Goal: Transaction & Acquisition: Download file/media

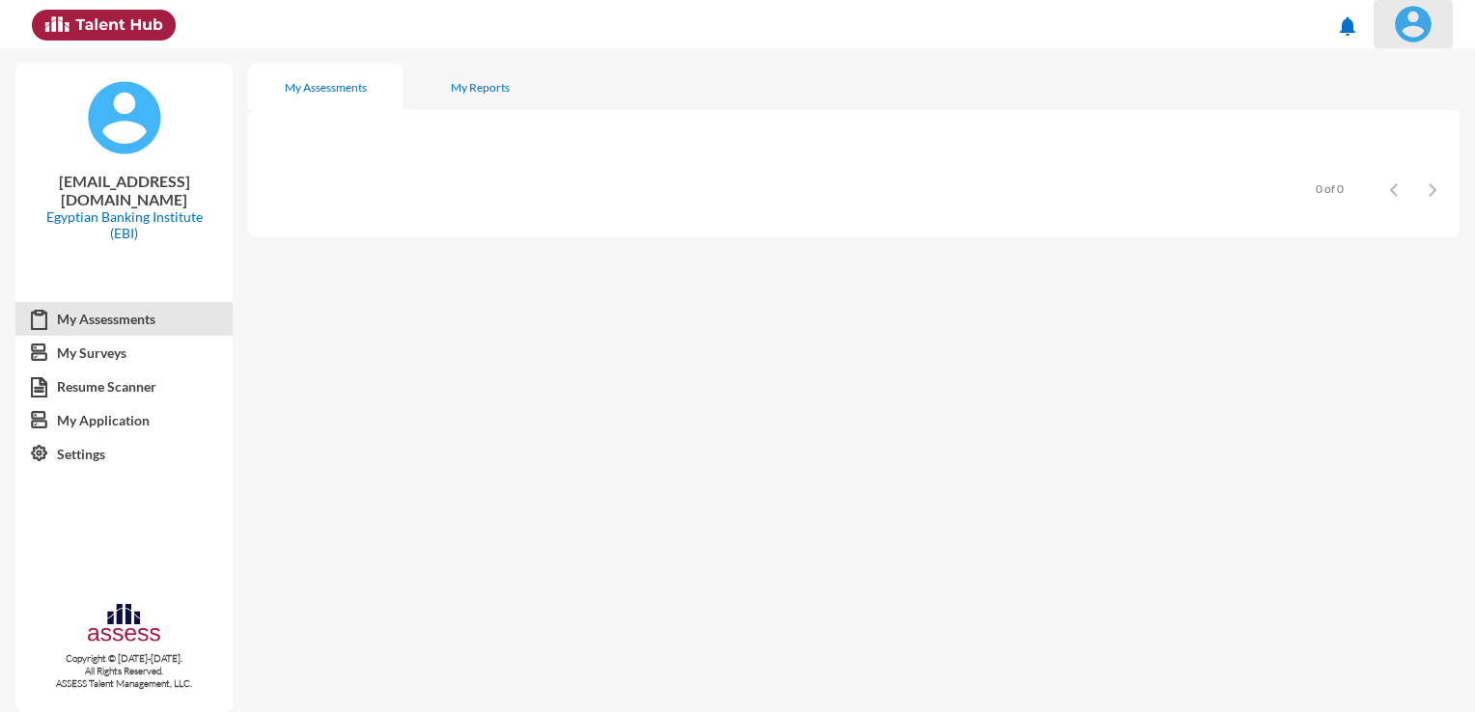
click at [1417, 19] on img at bounding box center [1413, 24] width 39 height 39
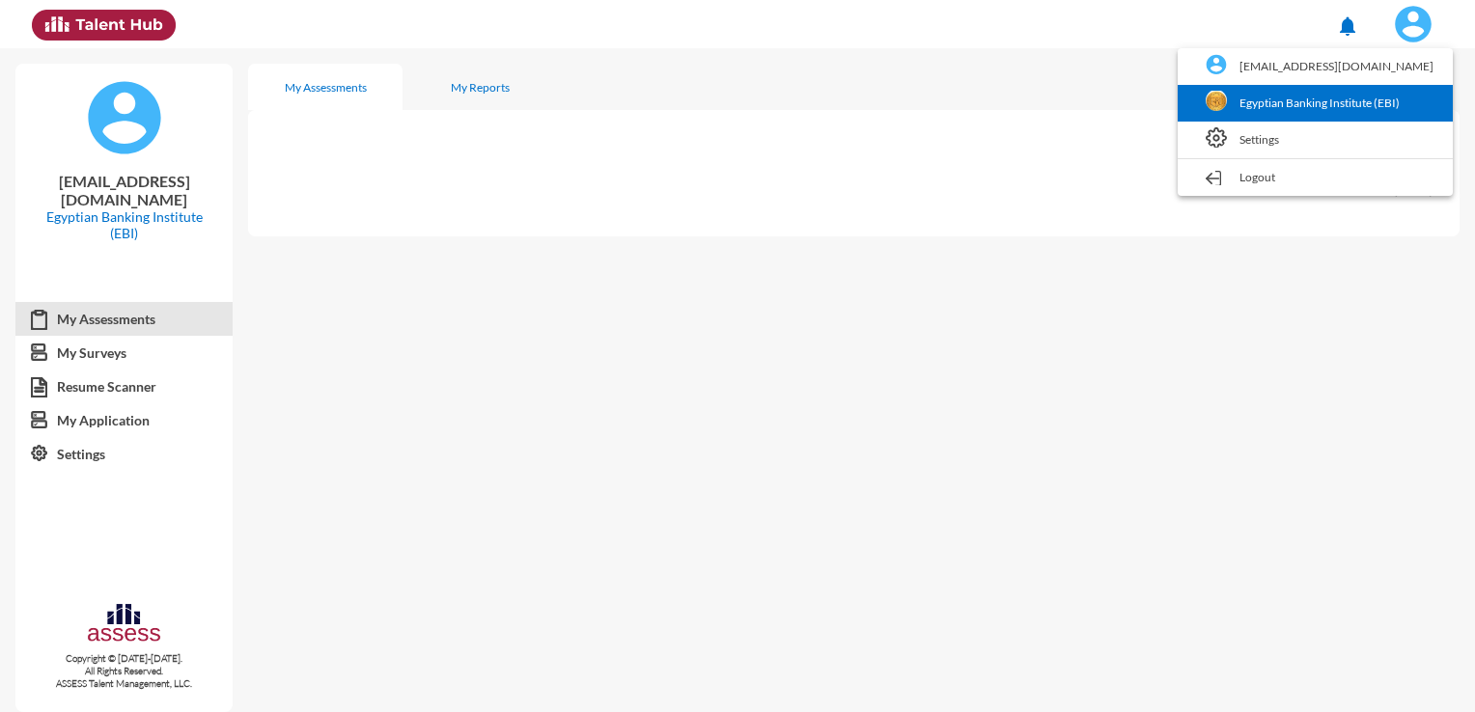
click at [1355, 107] on link "Egyptian Banking Institute (EBI)" at bounding box center [1315, 103] width 256 height 37
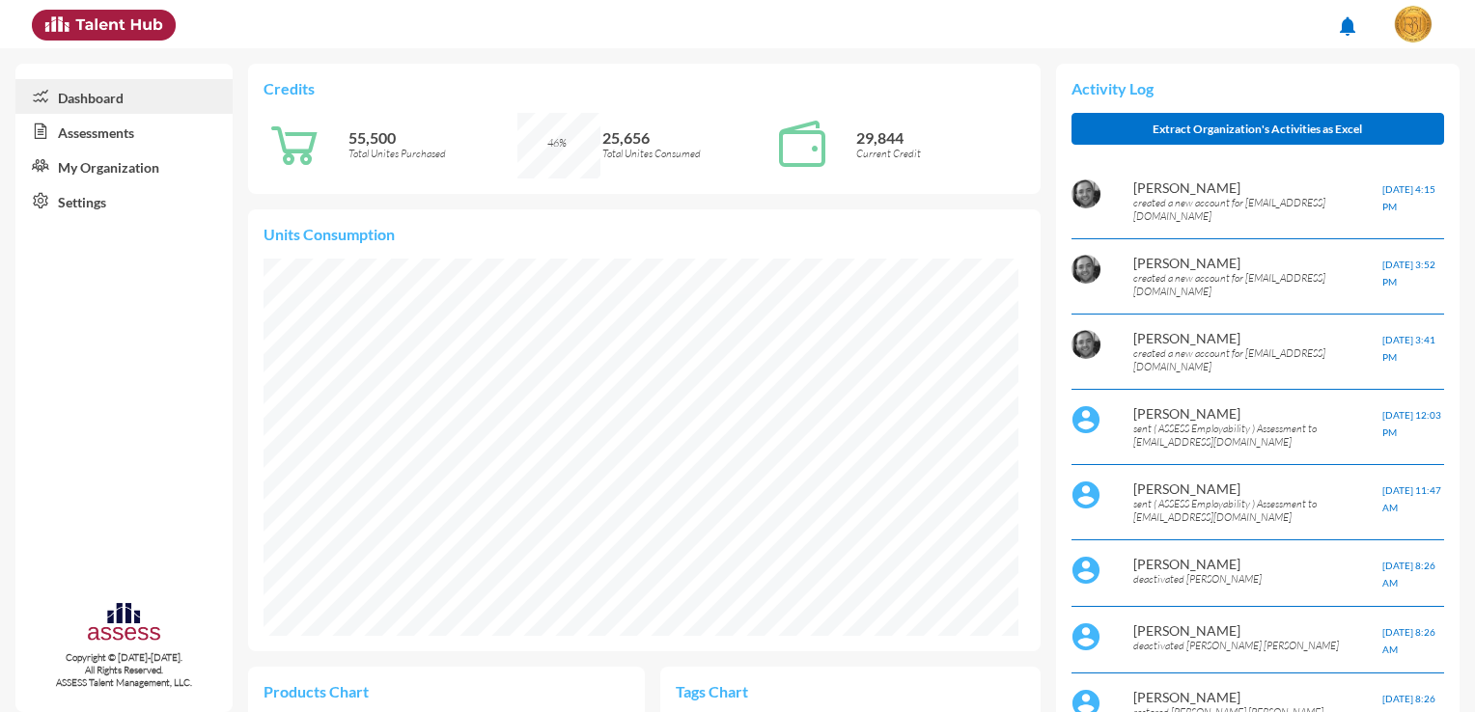
click at [188, 139] on link "Assessments" at bounding box center [123, 131] width 217 height 35
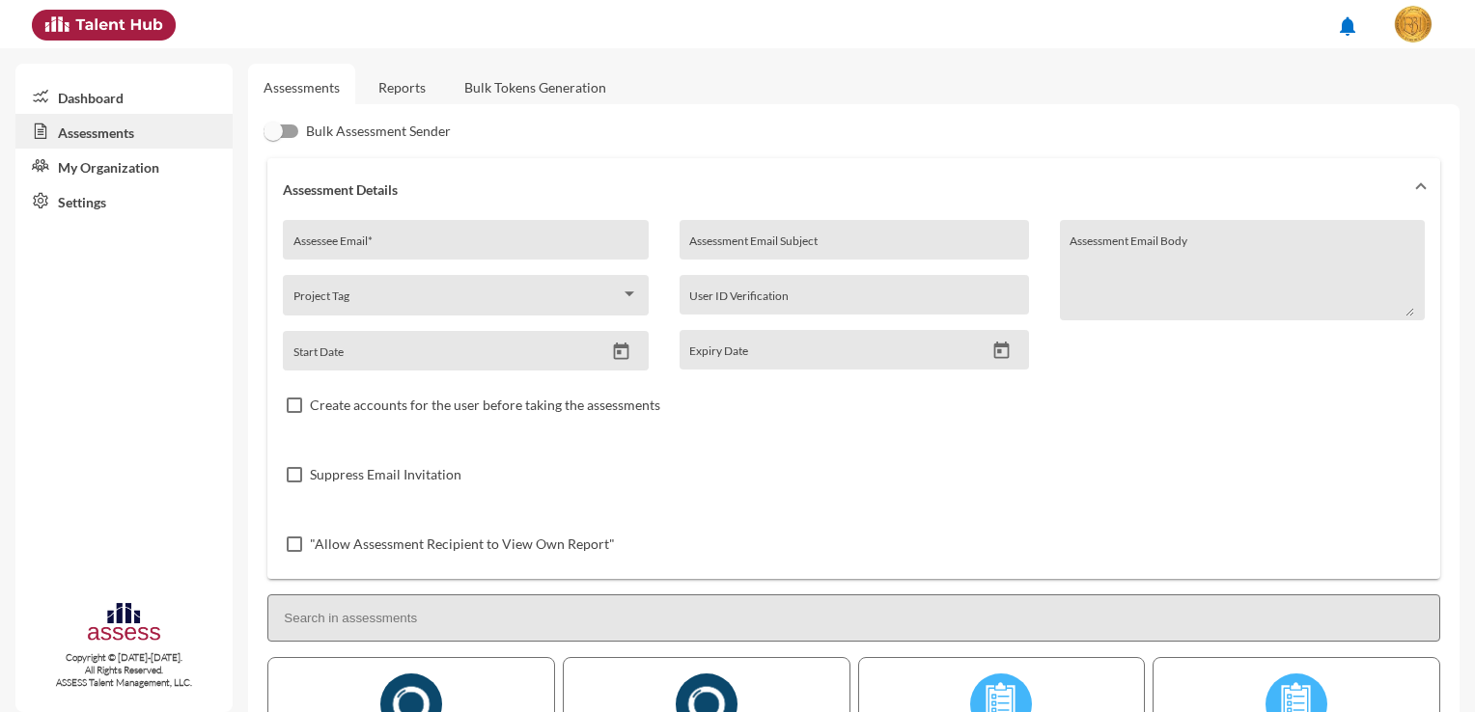
click at [405, 90] on link "Reports" at bounding box center [402, 87] width 78 height 47
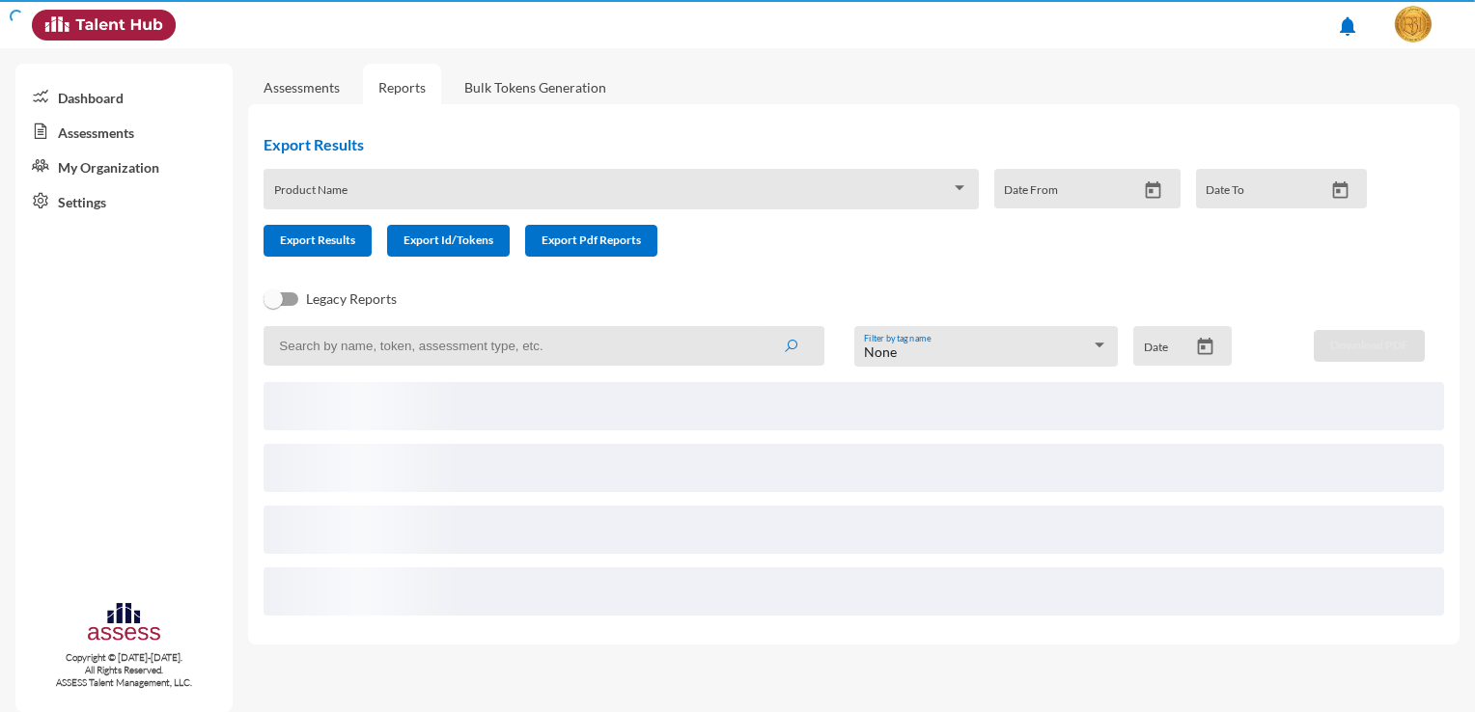
click at [398, 178] on div "Product Name" at bounding box center [621, 189] width 714 height 41
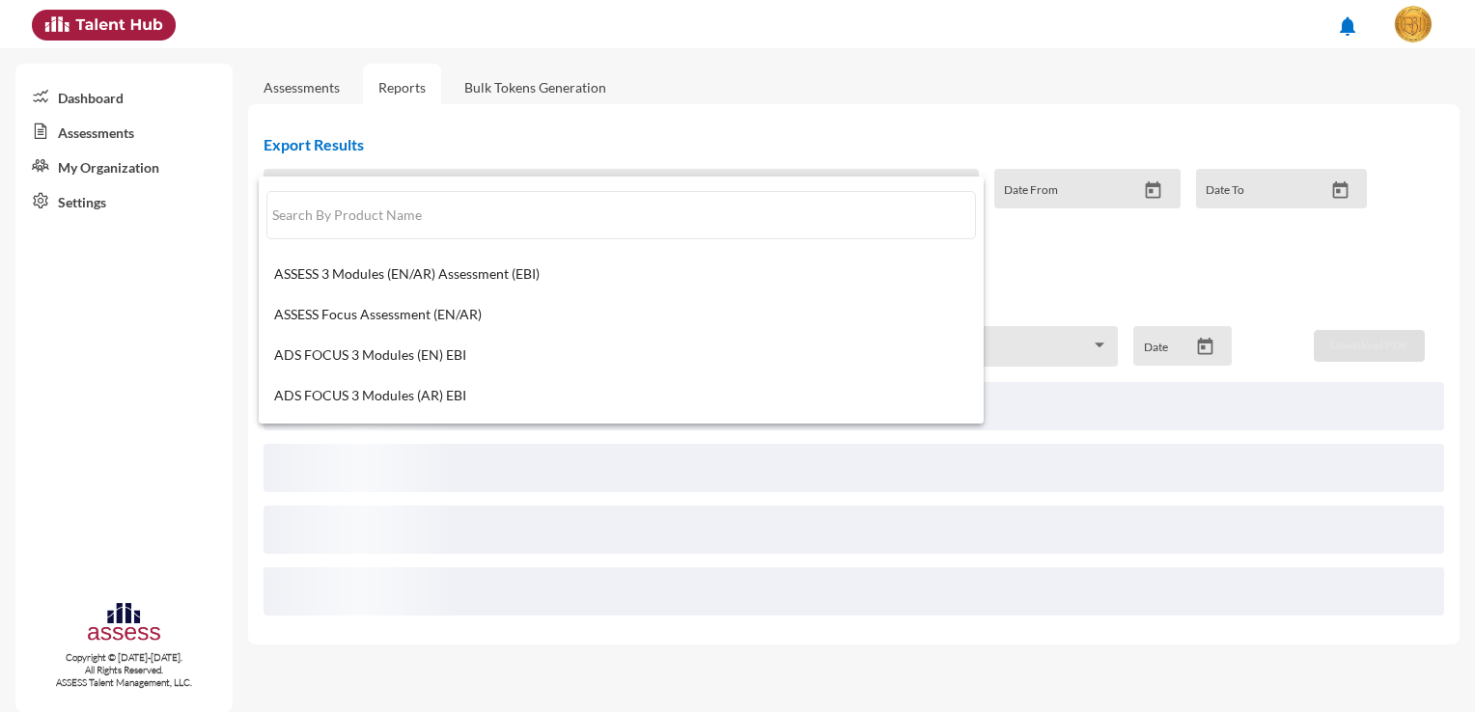
click at [600, 156] on div at bounding box center [737, 356] width 1475 height 712
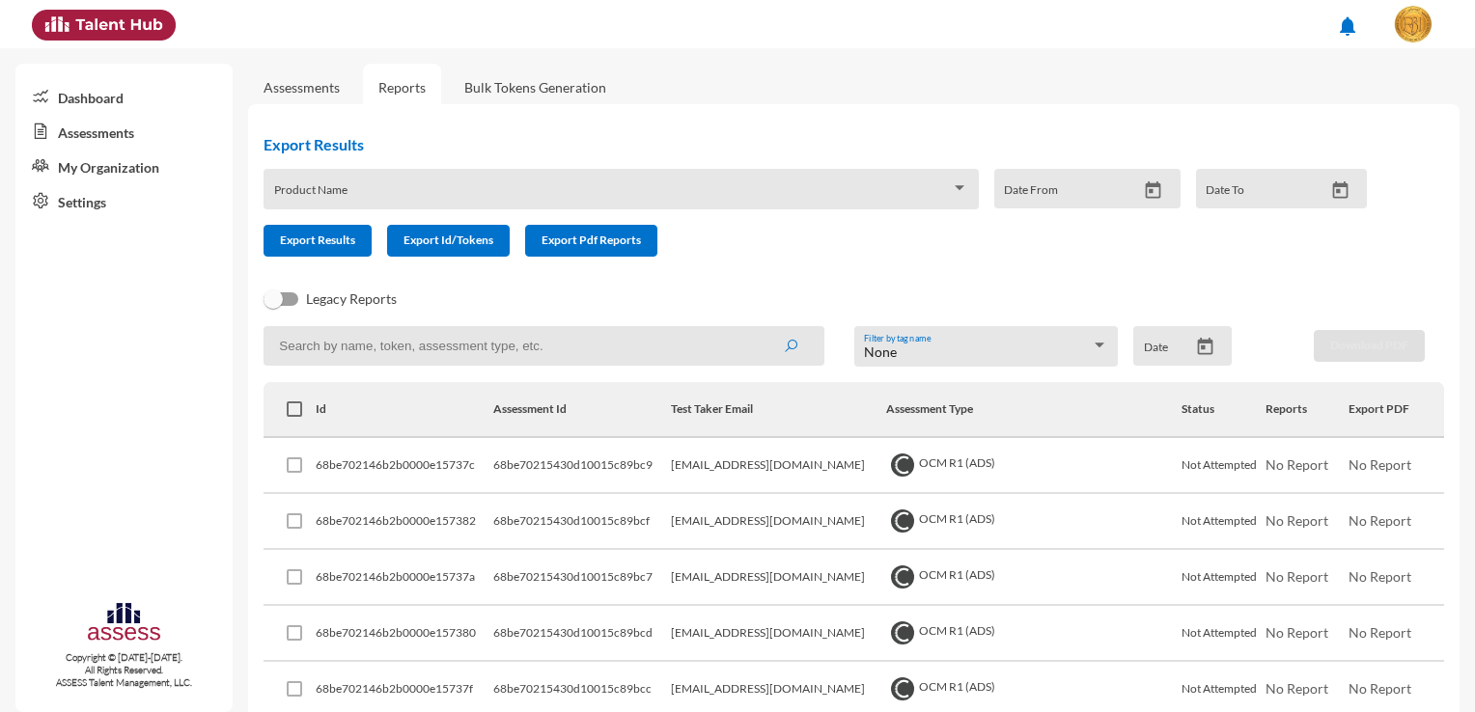
click at [477, 348] on input at bounding box center [544, 346] width 561 height 40
paste input "68b6e946014f0a0015445dd2"
type input "68b6e946014f0a0015445dd2"
click at [785, 345] on icon "submit" at bounding box center [790, 346] width 15 height 15
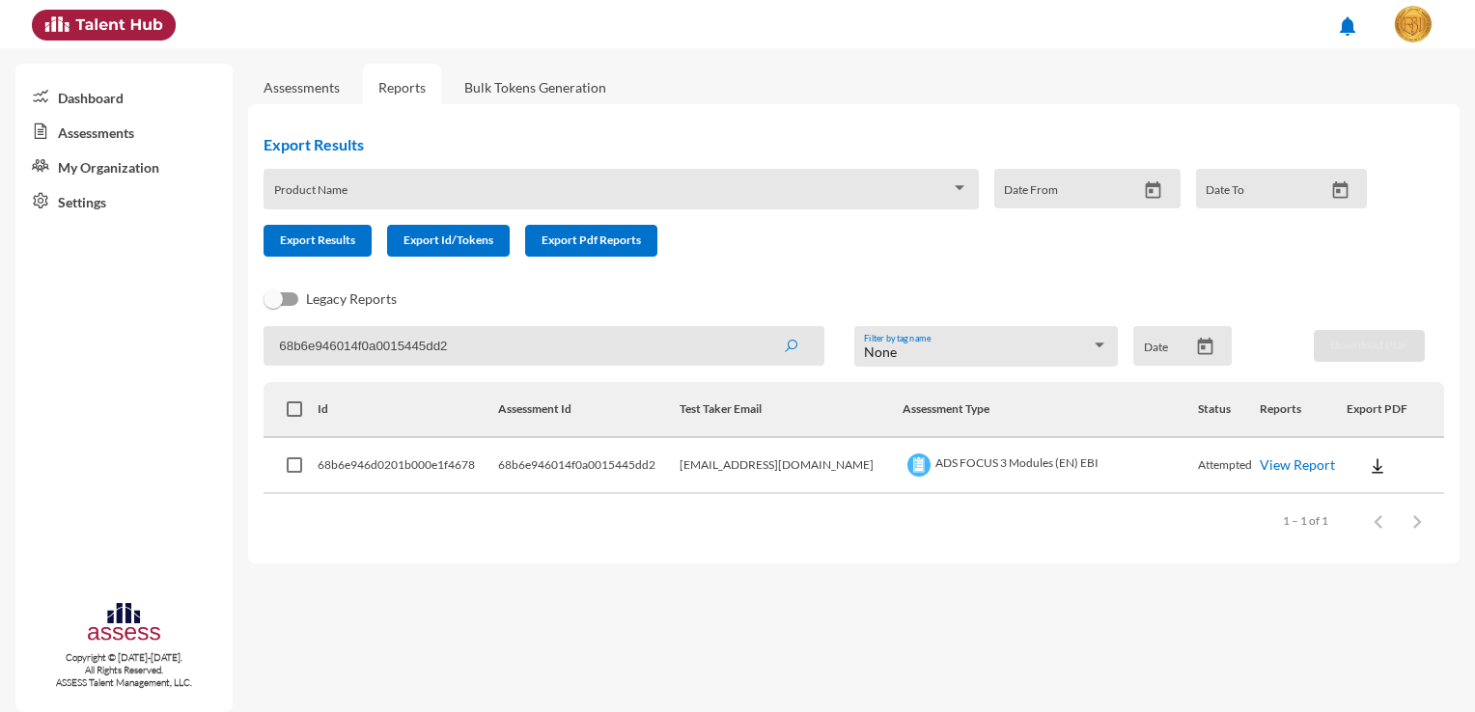
click at [1369, 469] on img at bounding box center [1377, 466] width 19 height 19
click at [1393, 500] on button "EN" at bounding box center [1388, 501] width 108 height 37
